Goal: Find specific page/section: Find specific page/section

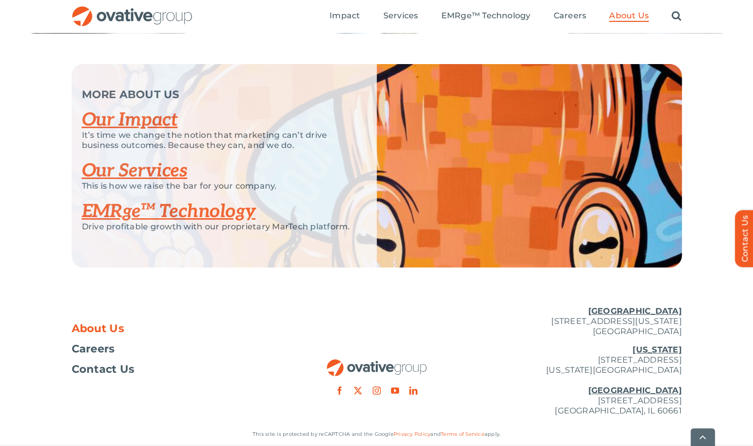
scroll to position [2137, 0]
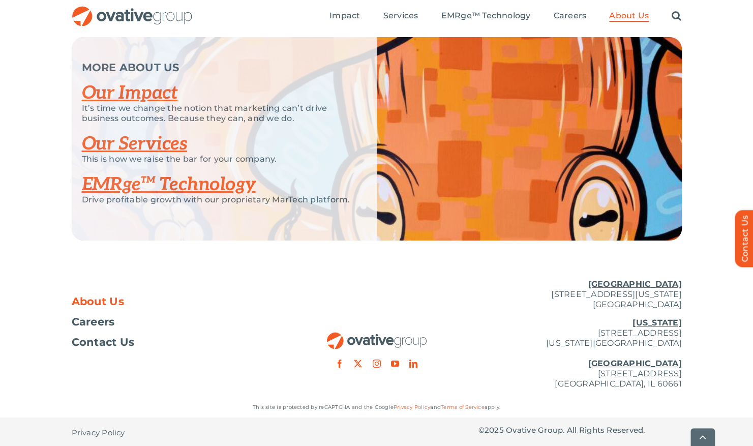
click at [108, 104] on link "Our Impact" at bounding box center [130, 93] width 96 height 22
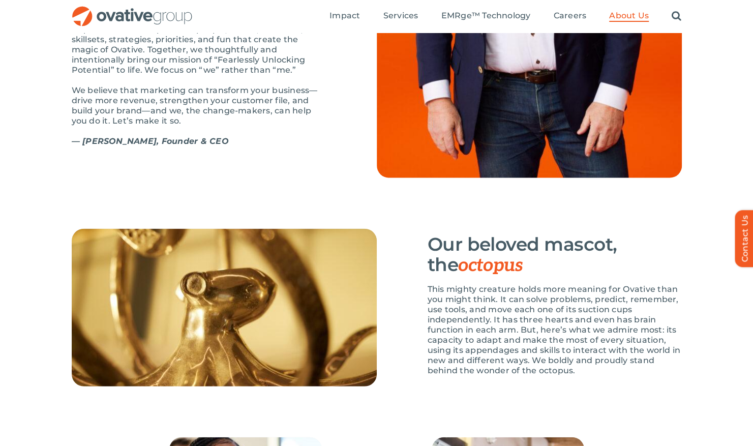
scroll to position [1340, 0]
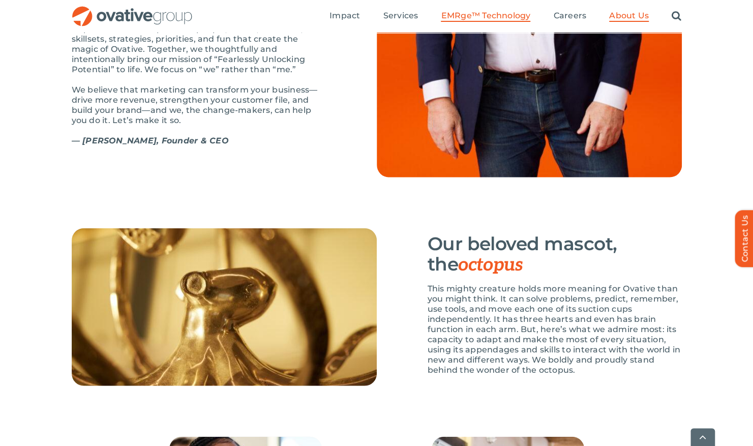
click at [457, 12] on span "EMRge™ Technology" at bounding box center [486, 16] width 90 height 10
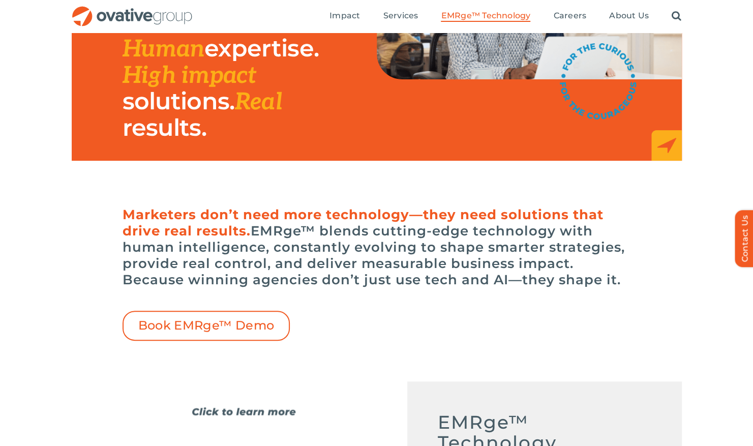
scroll to position [106, 0]
